Goal: Check status: Check status

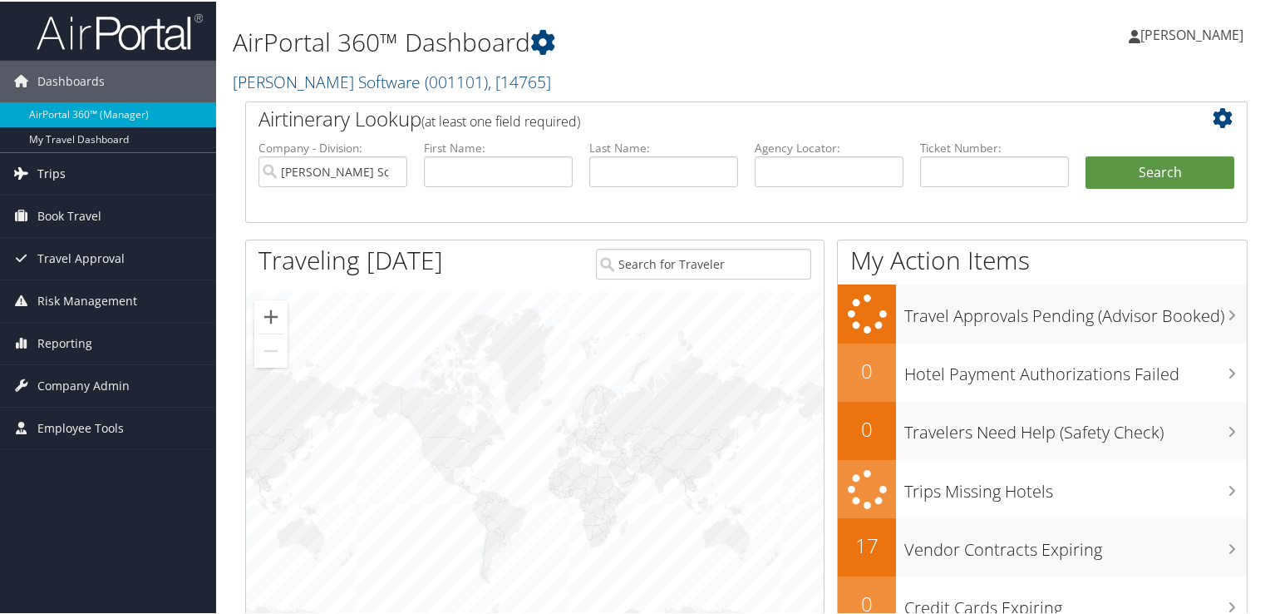
click at [38, 160] on span "Trips" at bounding box center [51, 172] width 28 height 42
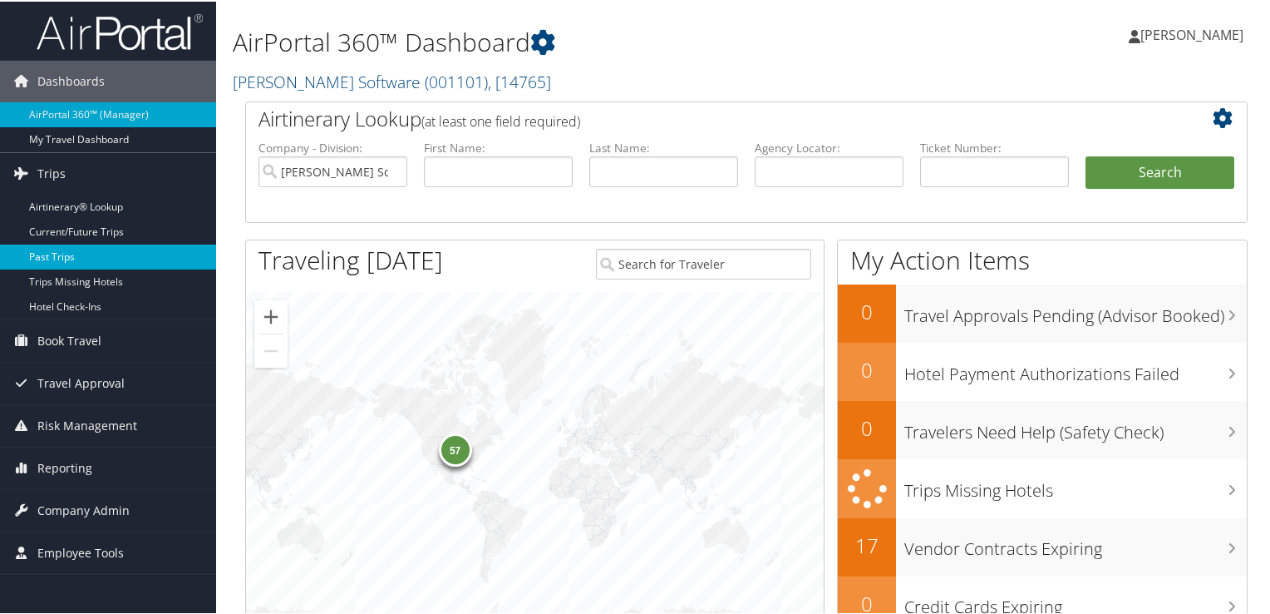
click at [50, 255] on link "Past Trips" at bounding box center [108, 255] width 216 height 25
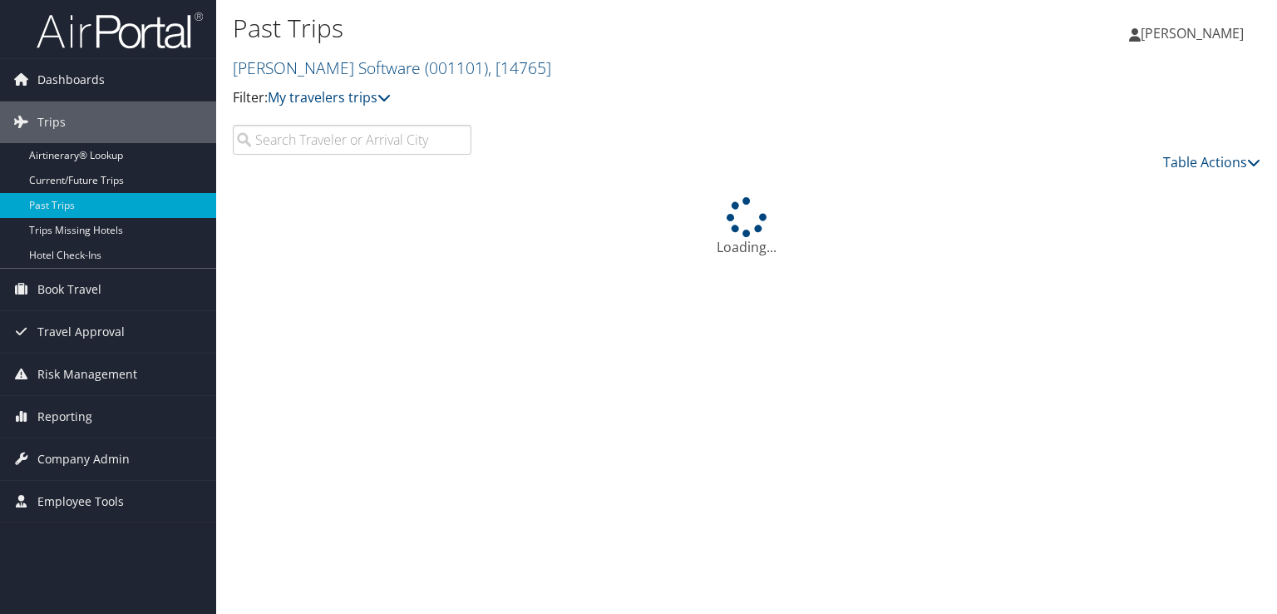
click at [316, 141] on input "search" at bounding box center [352, 140] width 239 height 30
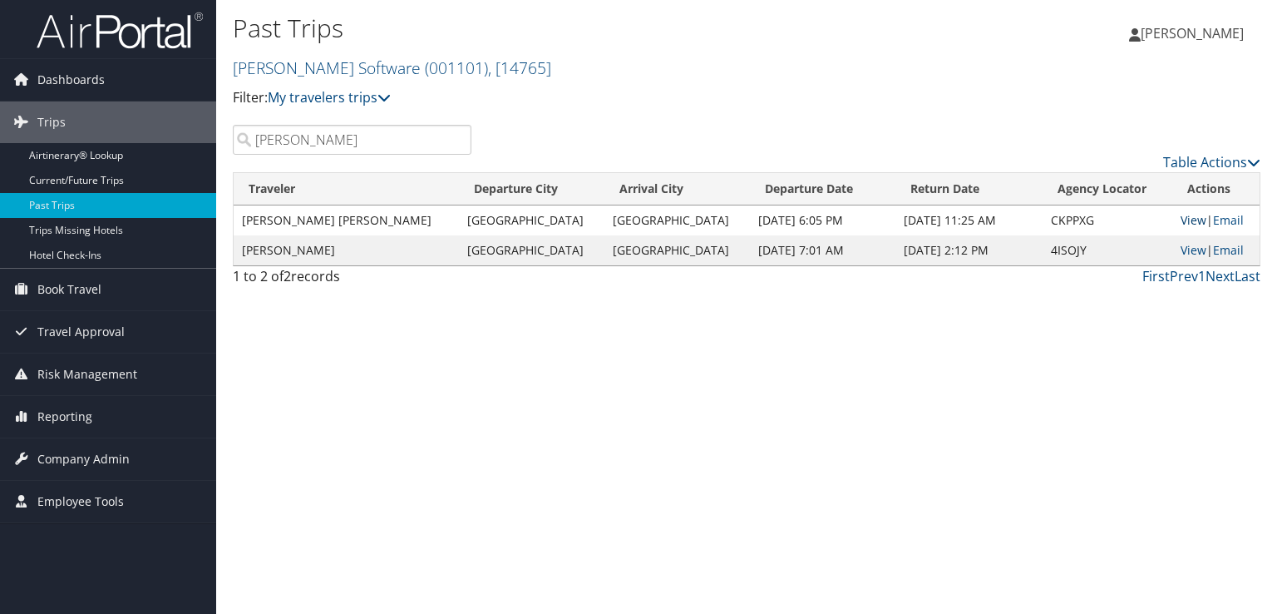
type input "crowe"
click at [1181, 218] on link "View" at bounding box center [1194, 220] width 26 height 16
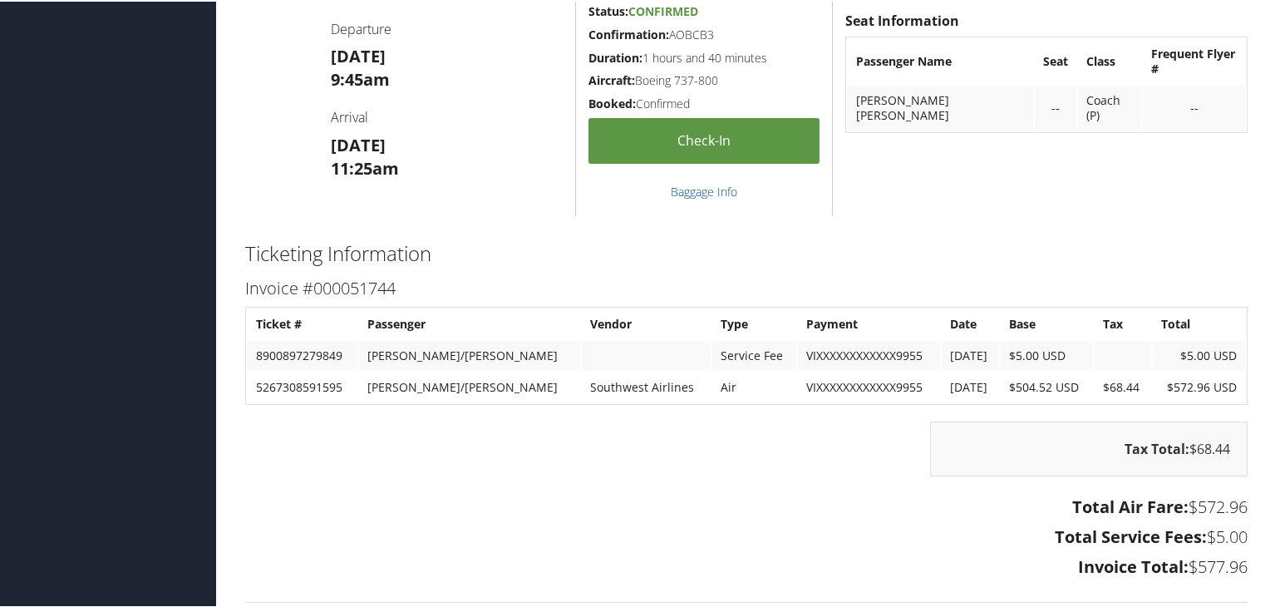
scroll to position [1663, 0]
